Goal: Check status: Check status

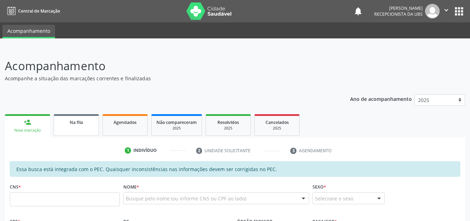
click at [87, 126] on link "Na fila" at bounding box center [76, 125] width 45 height 22
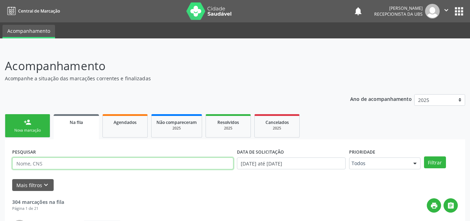
click at [123, 162] on input "text" at bounding box center [122, 163] width 221 height 12
type input "claudeane"
click at [424, 156] on button "Filtrar" at bounding box center [435, 162] width 22 height 12
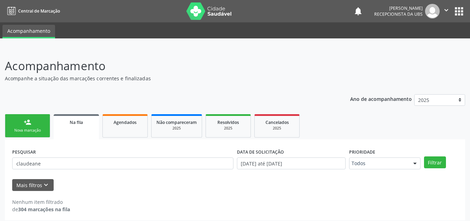
scroll to position [4, 0]
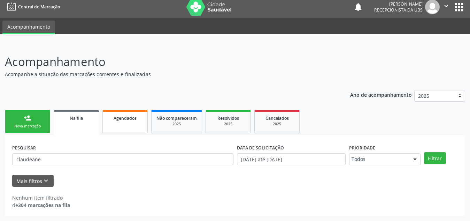
click at [137, 123] on link "Agendados" at bounding box center [124, 121] width 45 height 23
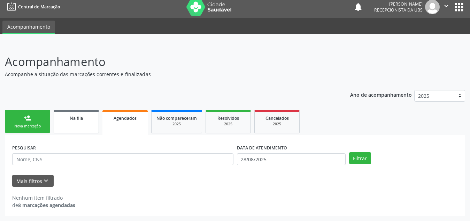
click at [84, 119] on div "Na fila" at bounding box center [76, 117] width 35 height 7
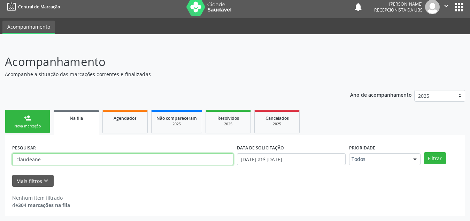
click at [121, 163] on input "claudeane" at bounding box center [122, 159] width 221 height 12
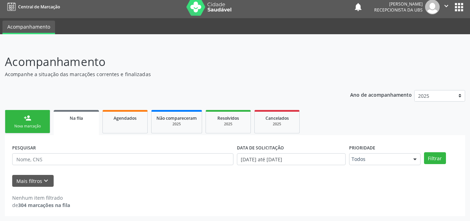
click at [189, 186] on div "Mais filtros keyboard_arrow_down" at bounding box center [234, 181] width 449 height 12
click at [35, 176] on button "Mais filtros keyboard_arrow_down" at bounding box center [32, 181] width 41 height 12
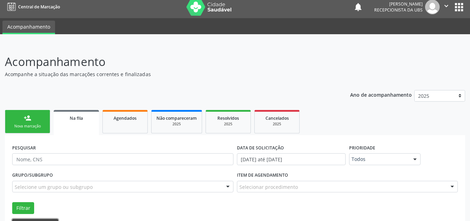
scroll to position [48, 0]
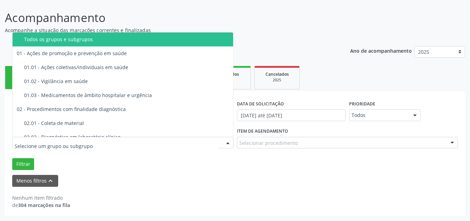
click at [150, 142] on div at bounding box center [122, 143] width 221 height 12
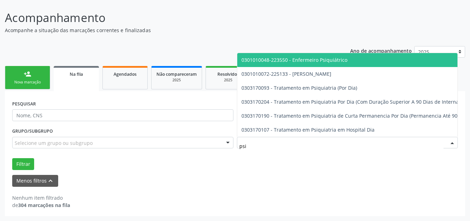
type input "psiq"
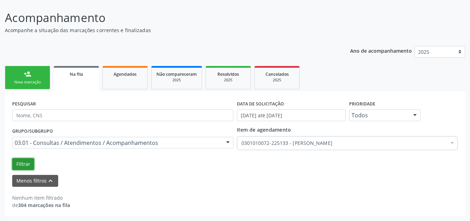
click at [24, 159] on button "Filtrar" at bounding box center [23, 164] width 22 height 12
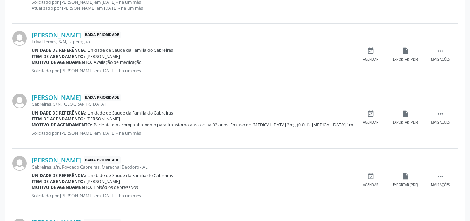
scroll to position [438, 0]
click at [445, 117] on div " Mais ações" at bounding box center [440, 116] width 35 height 15
click at [317, 138] on div "Claudiane Batista da Silva Baixa Prioridade Cabreiras, S/N, Malhadas Unidade de…" at bounding box center [235, 117] width 446 height 62
click at [291, 120] on div "Exportar (PDF)" at bounding box center [301, 122] width 25 height 5
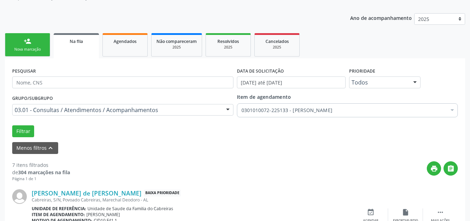
scroll to position [0, 0]
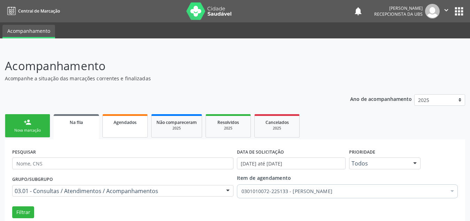
click at [126, 121] on span "Agendados" at bounding box center [125, 122] width 23 height 6
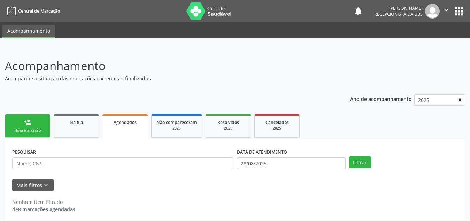
scroll to position [4, 0]
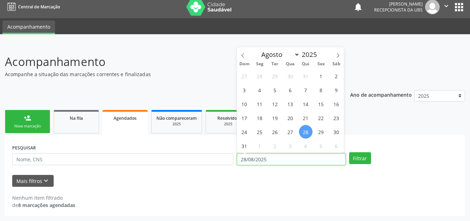
click at [329, 159] on input "28/08/2025" at bounding box center [291, 159] width 109 height 12
click at [324, 78] on span "1" at bounding box center [321, 76] width 14 height 14
type input "[DATE]"
click at [339, 55] on icon at bounding box center [338, 55] width 2 height 5
select select "8"
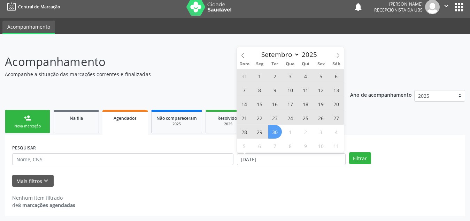
click at [274, 135] on span "30" at bounding box center [275, 132] width 14 height 14
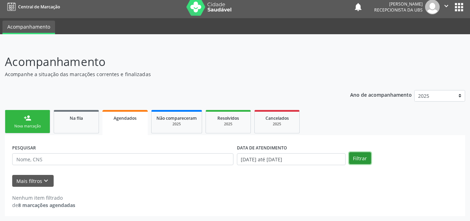
click at [360, 153] on button "Filtrar" at bounding box center [360, 158] width 22 height 12
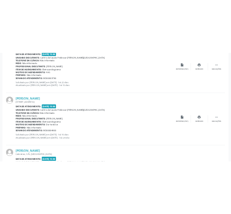
scroll to position [496, 0]
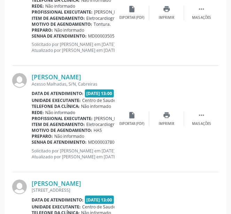
click at [171, 76] on div "Josias Silva dos Santos Acesso Malhadas, S/N, Cabreiras Data de atendimento: 26…" at bounding box center [115, 119] width 207 height 106
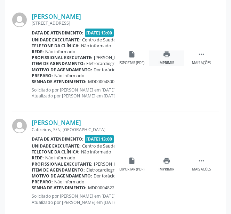
scroll to position [571, 0]
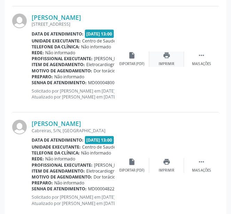
click at [168, 55] on icon "print" at bounding box center [167, 56] width 8 height 8
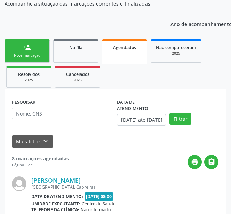
scroll to position [89, 0]
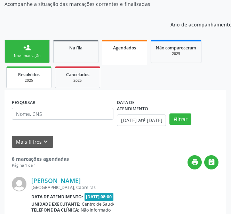
click at [31, 77] on span "Resolvidos" at bounding box center [29, 75] width 22 height 6
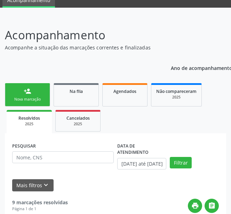
scroll to position [0, 0]
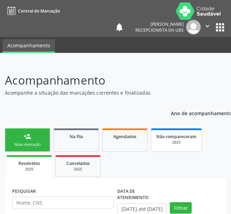
click at [178, 139] on span "Não compareceram" at bounding box center [176, 137] width 40 height 6
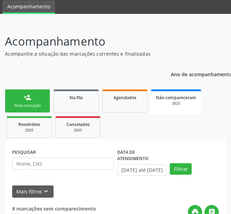
scroll to position [35, 0]
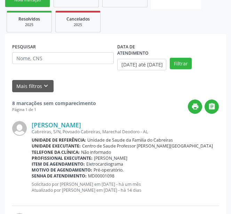
scroll to position [146, 0]
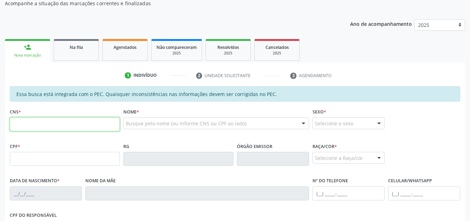
scroll to position [75, 0]
click at [87, 47] on div "Na fila" at bounding box center [76, 47] width 35 height 7
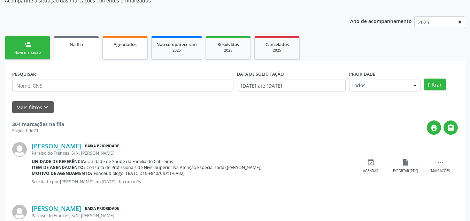
scroll to position [77, 0]
click at [121, 48] on div "Agendados" at bounding box center [125, 44] width 35 height 7
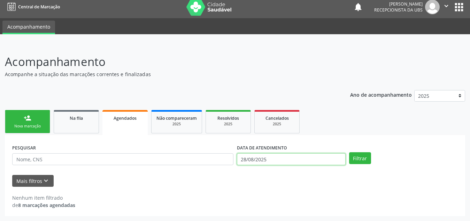
scroll to position [47, 0]
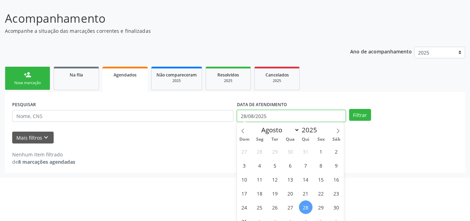
click at [256, 162] on body "Central de Marcação notifications [PERSON_NAME] Recepcionista da UBS  Configur…" at bounding box center [235, 63] width 470 height 221
click at [318, 151] on span "1" at bounding box center [321, 151] width 14 height 14
type input "[DATE]"
click at [337, 132] on icon at bounding box center [338, 130] width 5 height 5
select select "8"
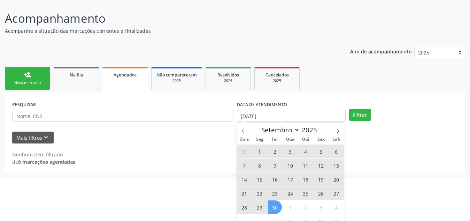
click at [276, 202] on span "30" at bounding box center [275, 207] width 14 height 14
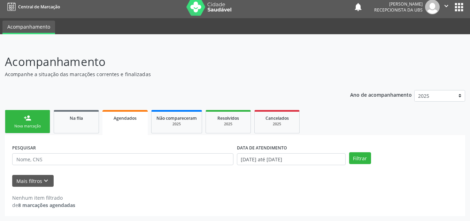
scroll to position [4, 0]
click at [353, 157] on button "Filtrar" at bounding box center [360, 158] width 22 height 12
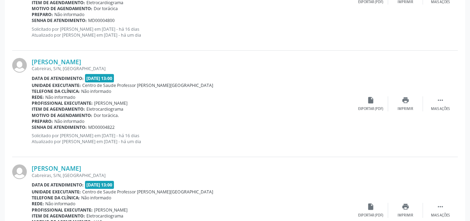
scroll to position [588, 0]
click at [403, 101] on icon "print" at bounding box center [406, 100] width 8 height 8
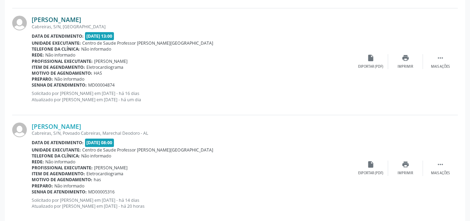
scroll to position [736, 0]
click at [414, 61] on div "print Imprimir" at bounding box center [405, 61] width 35 height 15
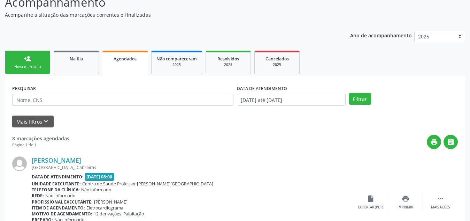
scroll to position [59, 0]
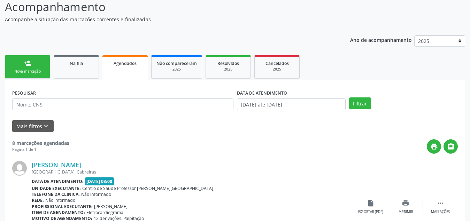
drag, startPoint x: 76, startPoint y: 112, endPoint x: 77, endPoint y: 106, distance: 6.3
click at [77, 106] on div "PESQUISAR" at bounding box center [122, 100] width 225 height 27
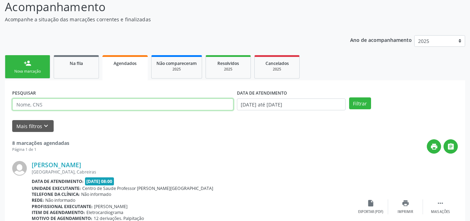
click at [77, 106] on input "text" at bounding box center [122, 104] width 221 height 12
click at [349, 97] on button "Filtrar" at bounding box center [360, 103] width 22 height 12
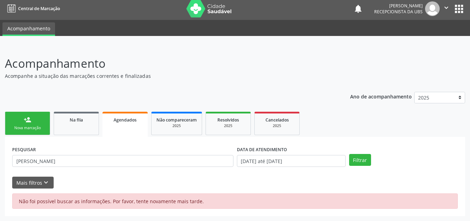
scroll to position [2, 0]
click at [363, 157] on button "Filtrar" at bounding box center [360, 160] width 22 height 12
click at [361, 158] on button "Filtrar" at bounding box center [360, 160] width 22 height 12
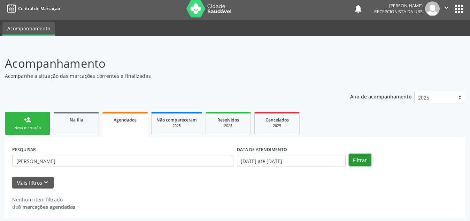
click at [364, 160] on button "Filtrar" at bounding box center [360, 160] width 22 height 12
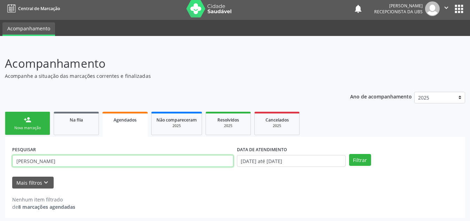
click at [61, 159] on input "[PERSON_NAME]" at bounding box center [122, 161] width 221 height 12
type input "[PERSON_NAME]"
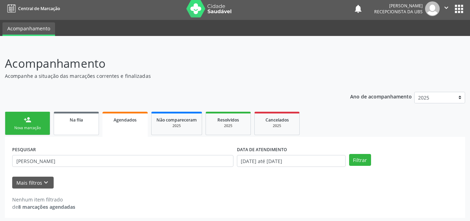
click at [90, 128] on link "Na fila" at bounding box center [76, 123] width 45 height 23
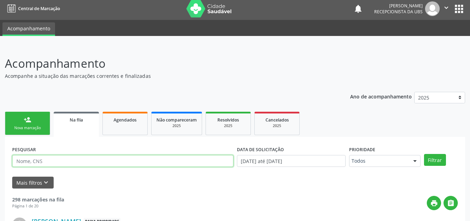
click at [77, 160] on input "text" at bounding box center [122, 161] width 221 height 12
type input "[PERSON_NAME]"
click at [424, 154] on button "Filtrar" at bounding box center [435, 160] width 22 height 12
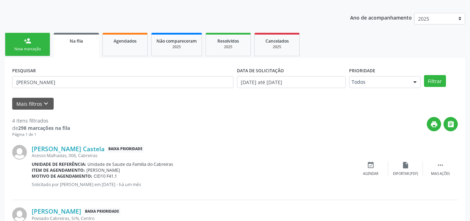
scroll to position [80, 0]
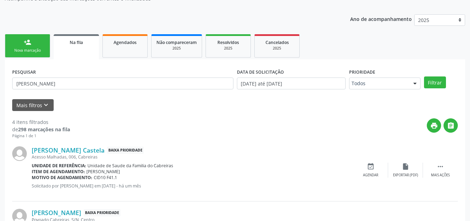
click at [127, 54] on link "Agendados" at bounding box center [124, 45] width 45 height 23
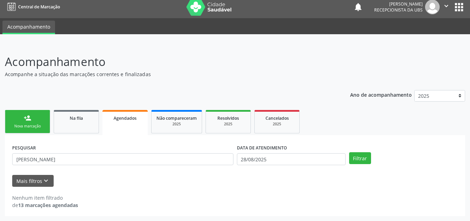
scroll to position [4, 0]
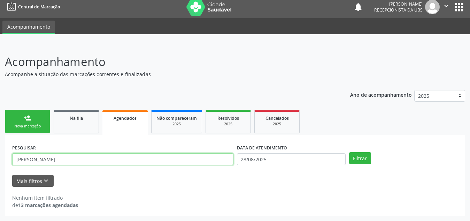
click at [101, 161] on input "[PERSON_NAME]" at bounding box center [122, 159] width 221 height 12
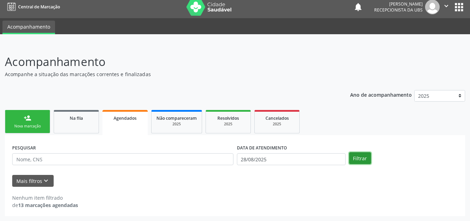
click at [360, 157] on button "Filtrar" at bounding box center [360, 158] width 22 height 12
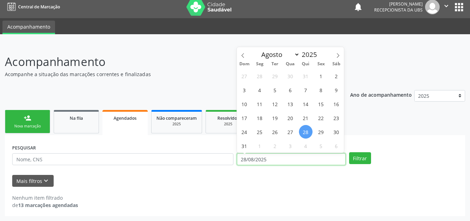
click at [291, 160] on input "28/08/2025" at bounding box center [291, 159] width 109 height 12
click at [319, 80] on span "1" at bounding box center [321, 76] width 14 height 14
type input "[DATE]"
click at [338, 56] on icon at bounding box center [338, 55] width 5 height 5
select select "8"
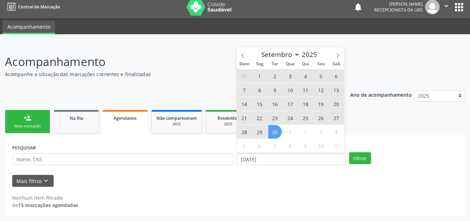
click at [278, 129] on span "30" at bounding box center [275, 132] width 14 height 14
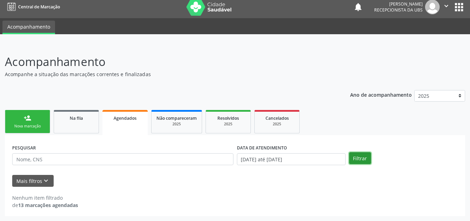
click at [360, 157] on button "Filtrar" at bounding box center [360, 158] width 22 height 12
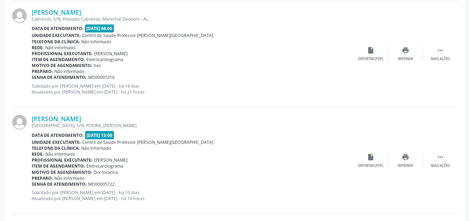
scroll to position [530, 0]
click at [405, 54] on icon "print" at bounding box center [406, 51] width 8 height 8
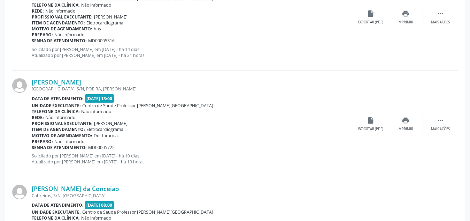
scroll to position [567, 0]
click at [408, 129] on div "Imprimir" at bounding box center [406, 129] width 16 height 5
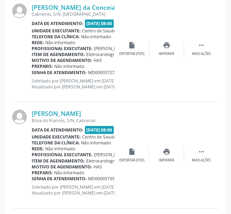
scroll to position [795, 0]
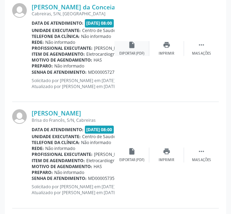
click at [134, 47] on icon "insert_drive_file" at bounding box center [132, 45] width 8 height 8
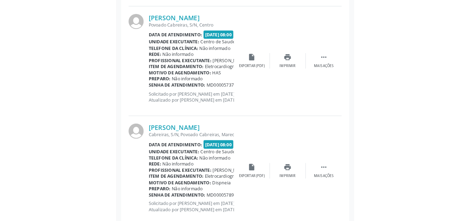
scroll to position [951, 0]
